Goal: Find specific page/section: Find specific page/section

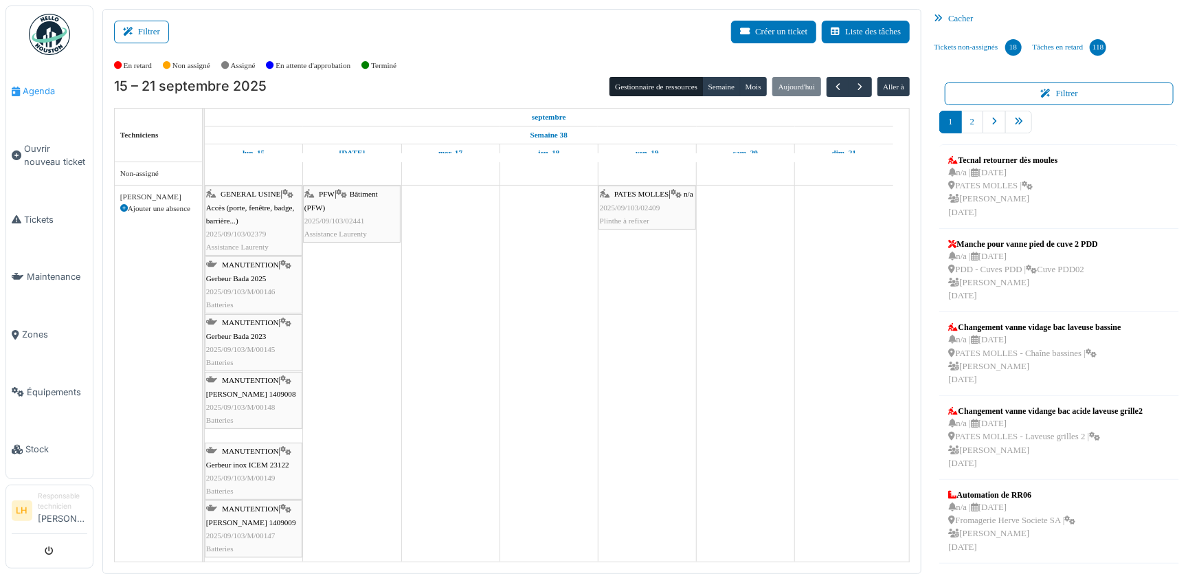
click at [41, 81] on link "Agenda" at bounding box center [49, 92] width 87 height 58
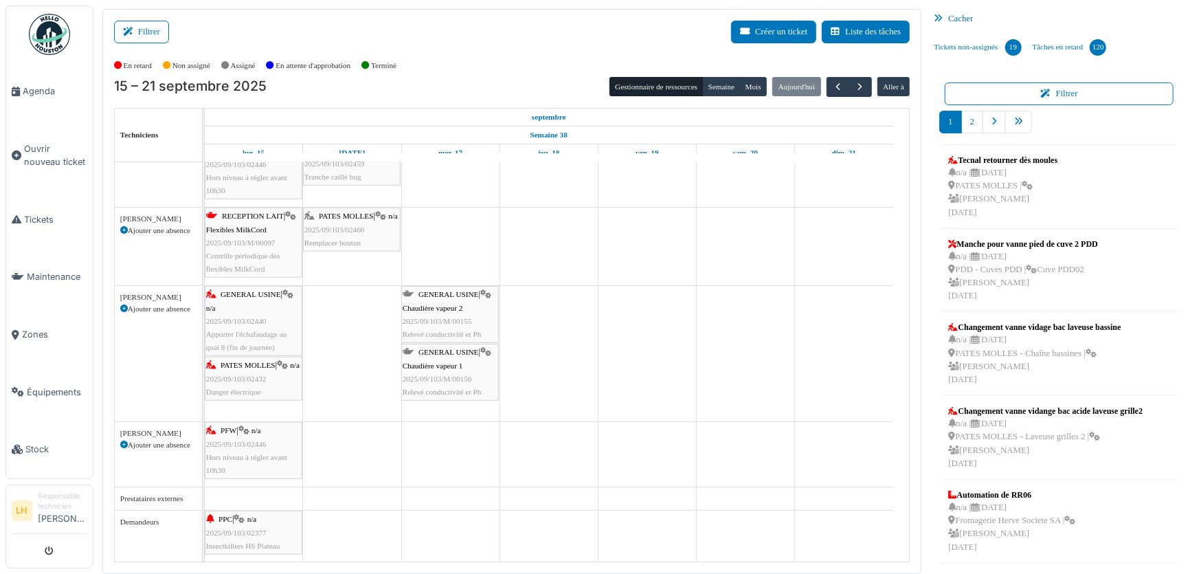
scroll to position [657, 0]
click at [233, 288] on div "GENERAL USINE | n/a 2025/09/103/02440 Apporter l'échafaudage au quai 8 (fin de …" at bounding box center [253, 321] width 95 height 66
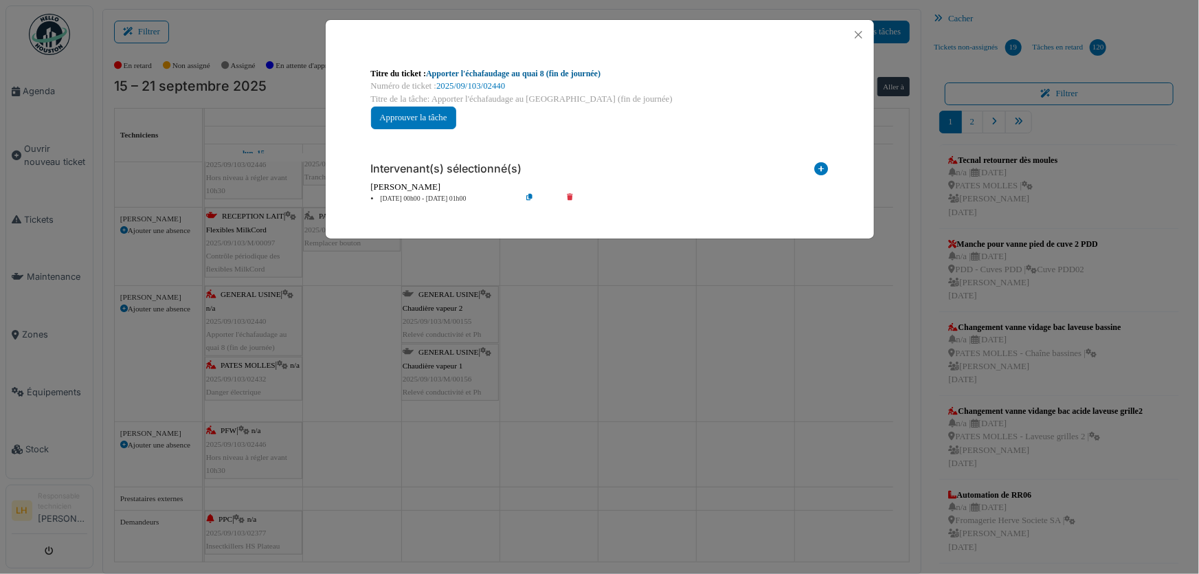
click at [545, 75] on link "Apporter l'échafaudage au quai 8 (fin de journée)" at bounding box center [513, 74] width 175 height 10
click at [861, 33] on button "Close" at bounding box center [859, 34] width 19 height 19
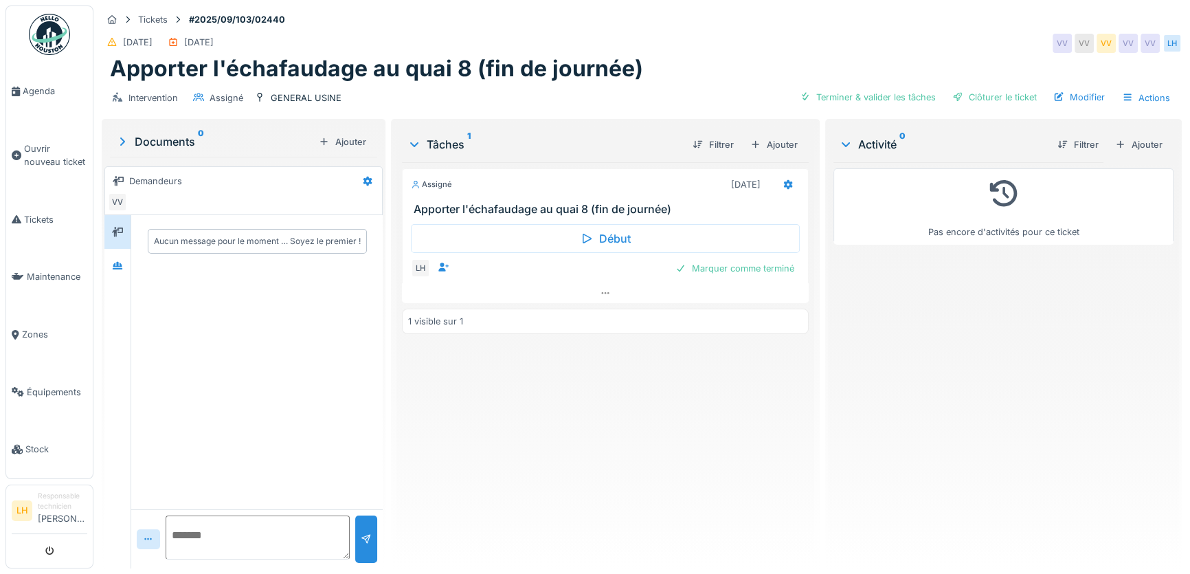
click at [424, 144] on div "Tâches 1" at bounding box center [545, 144] width 274 height 16
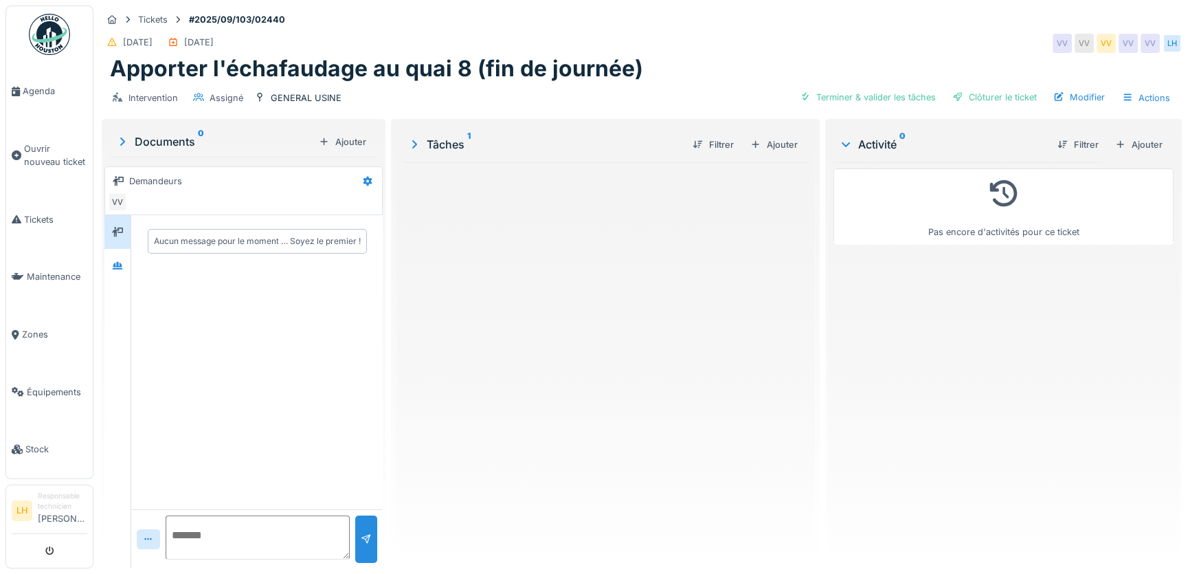
click at [424, 144] on div "Tâches 1" at bounding box center [545, 144] width 274 height 16
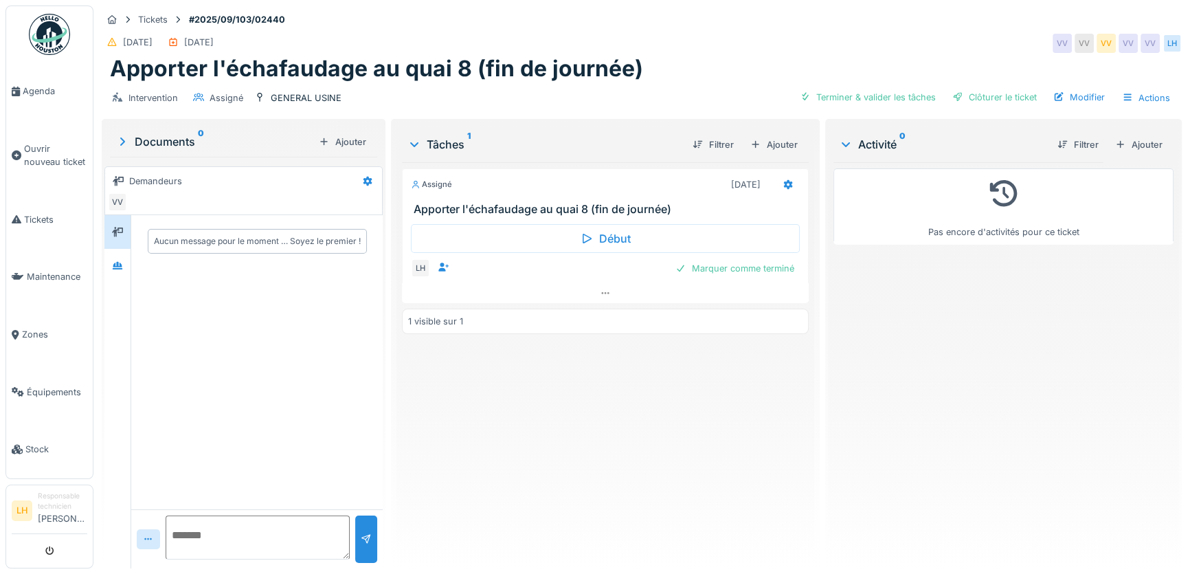
click at [500, 204] on h3 "Apporter l'échafaudage au quai 8 (fin de journée)" at bounding box center [608, 209] width 389 height 13
